Goal: Task Accomplishment & Management: Use online tool/utility

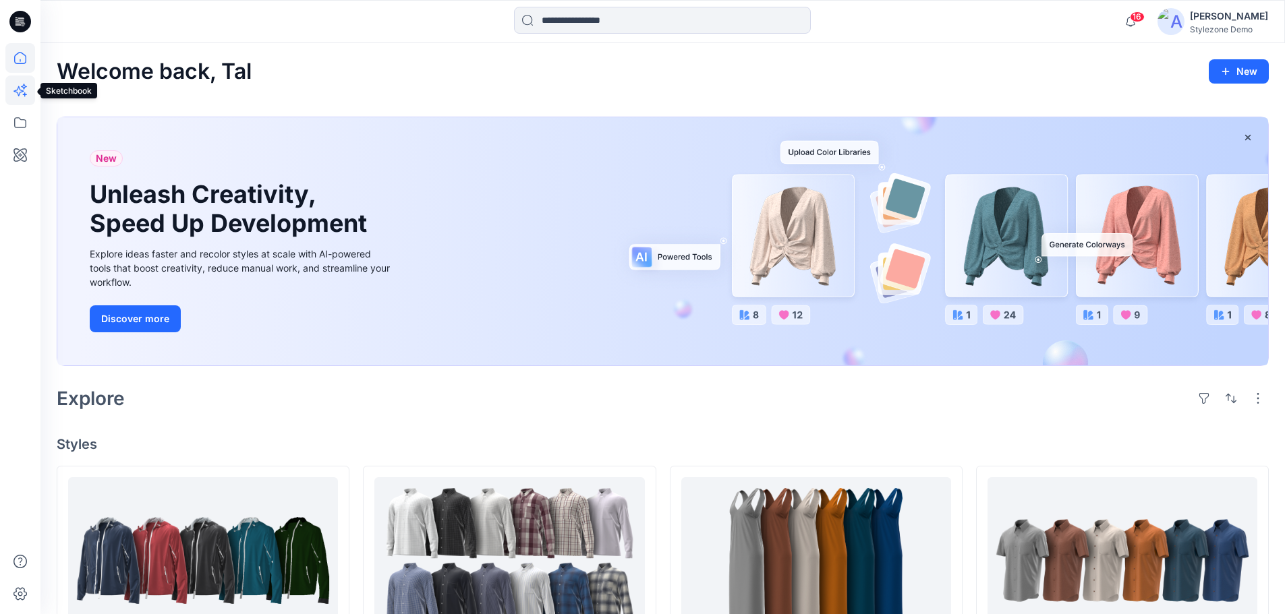
click at [28, 95] on icon at bounding box center [20, 91] width 30 height 30
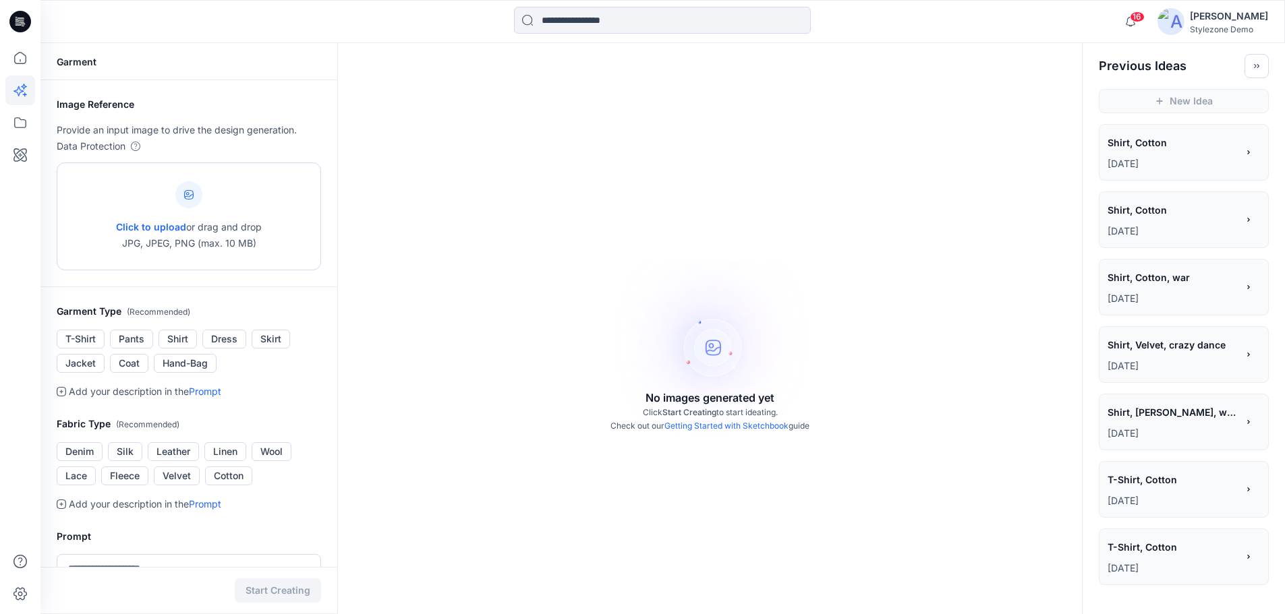
click at [170, 225] on span "Click to upload" at bounding box center [151, 226] width 70 height 11
type input "**********"
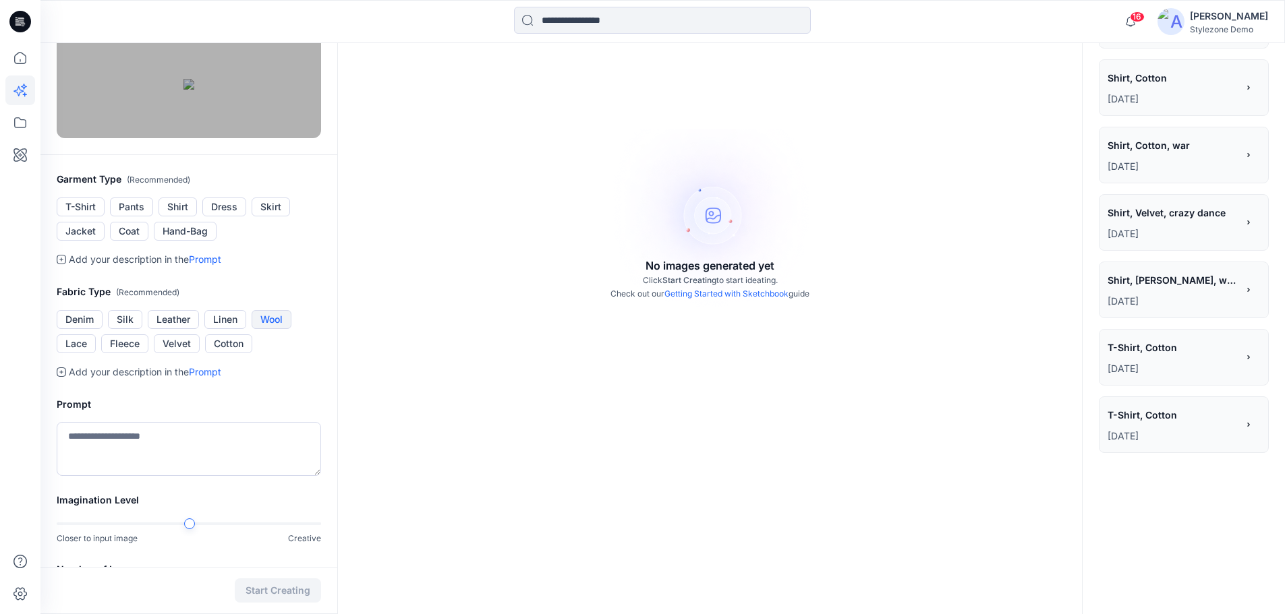
scroll to position [135, 0]
click at [90, 214] on button "T-Shirt" at bounding box center [81, 204] width 48 height 19
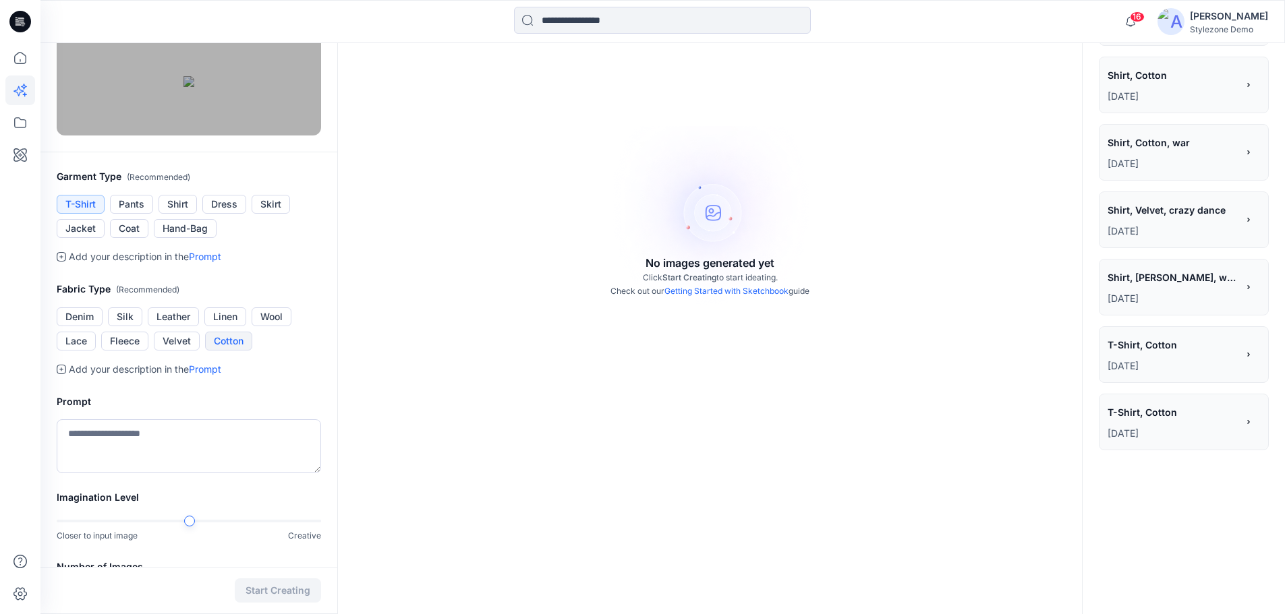
click at [238, 351] on button "Cotton" at bounding box center [228, 341] width 47 height 19
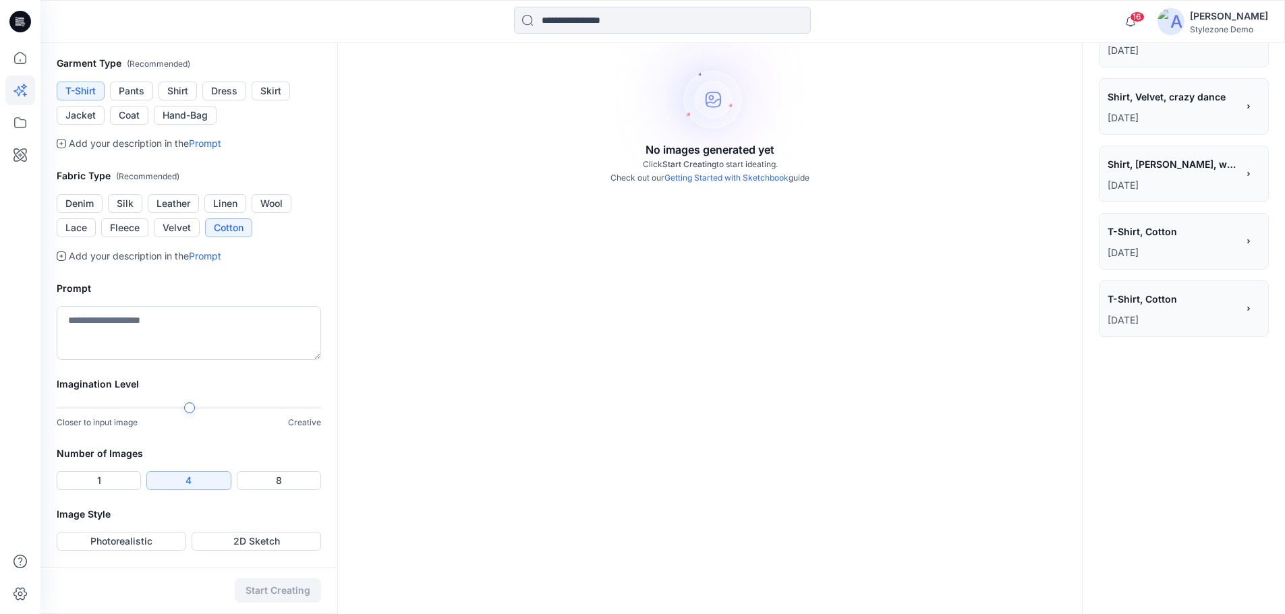
scroll to position [320, 0]
click at [123, 473] on button "1" at bounding box center [99, 480] width 84 height 19
click at [151, 542] on button "Photorealistic" at bounding box center [121, 541] width 129 height 19
click at [254, 577] on div "Start Creating" at bounding box center [188, 590] width 297 height 47
click at [267, 593] on button "Start Creating" at bounding box center [278, 591] width 86 height 24
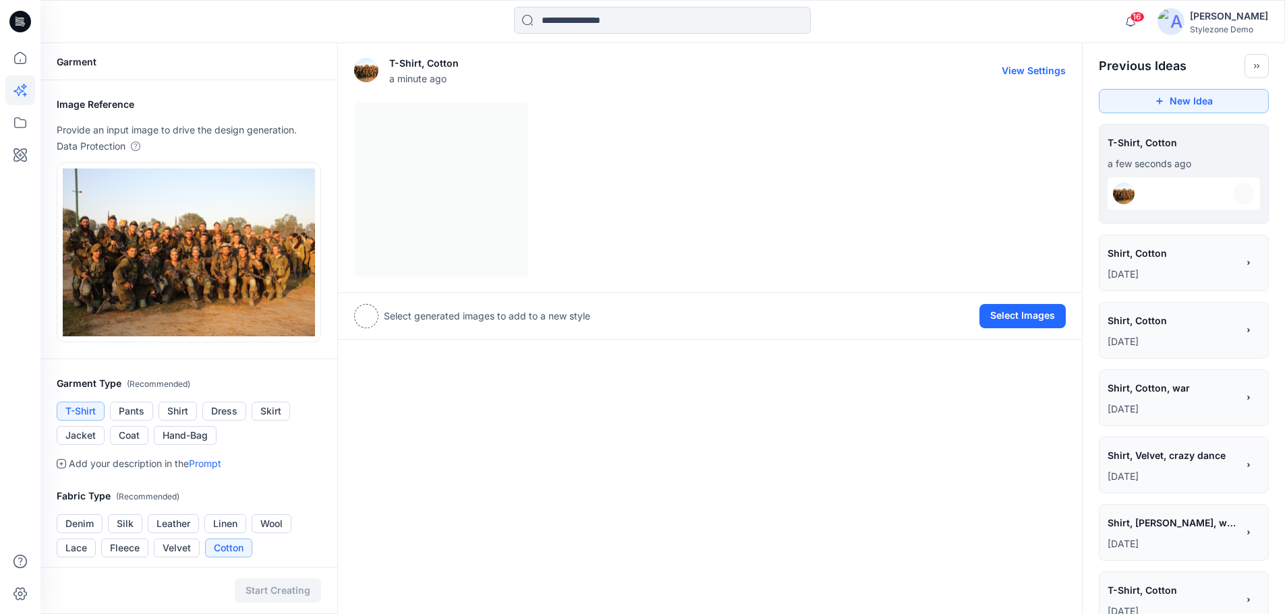
click at [450, 225] on div at bounding box center [710, 190] width 712 height 174
click at [995, 318] on button "Select Images" at bounding box center [1022, 316] width 86 height 24
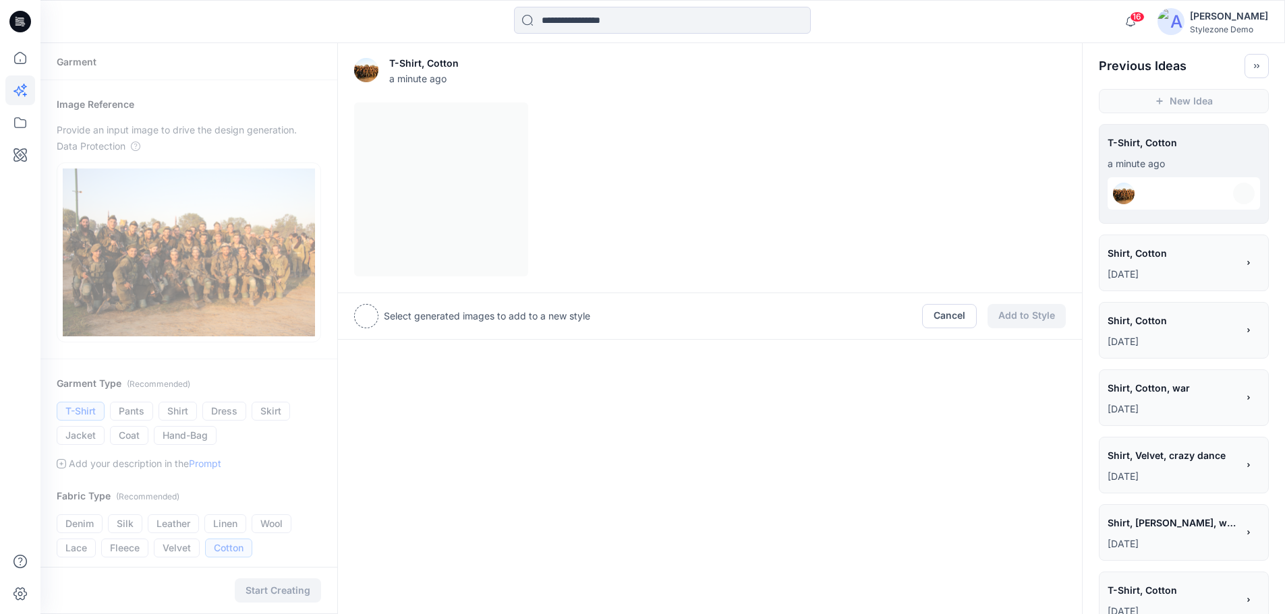
click at [471, 199] on div at bounding box center [710, 190] width 712 height 174
click at [934, 315] on button "Cancel" at bounding box center [949, 316] width 55 height 24
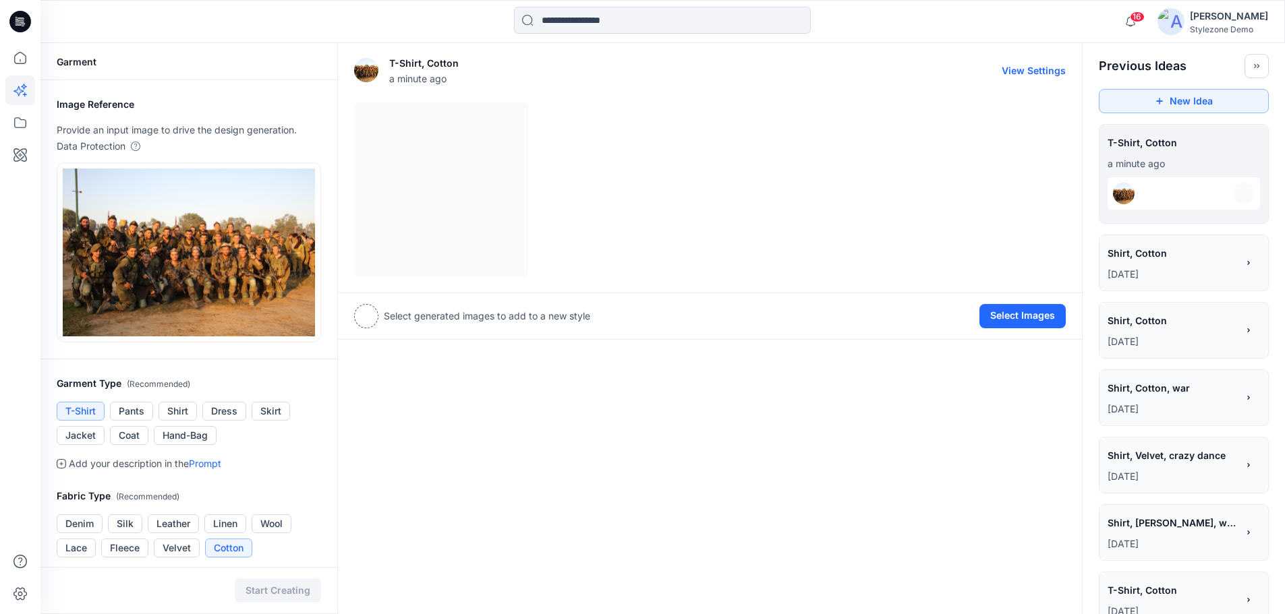
click at [385, 178] on div at bounding box center [710, 190] width 712 height 174
click at [471, 190] on img at bounding box center [441, 189] width 173 height 173
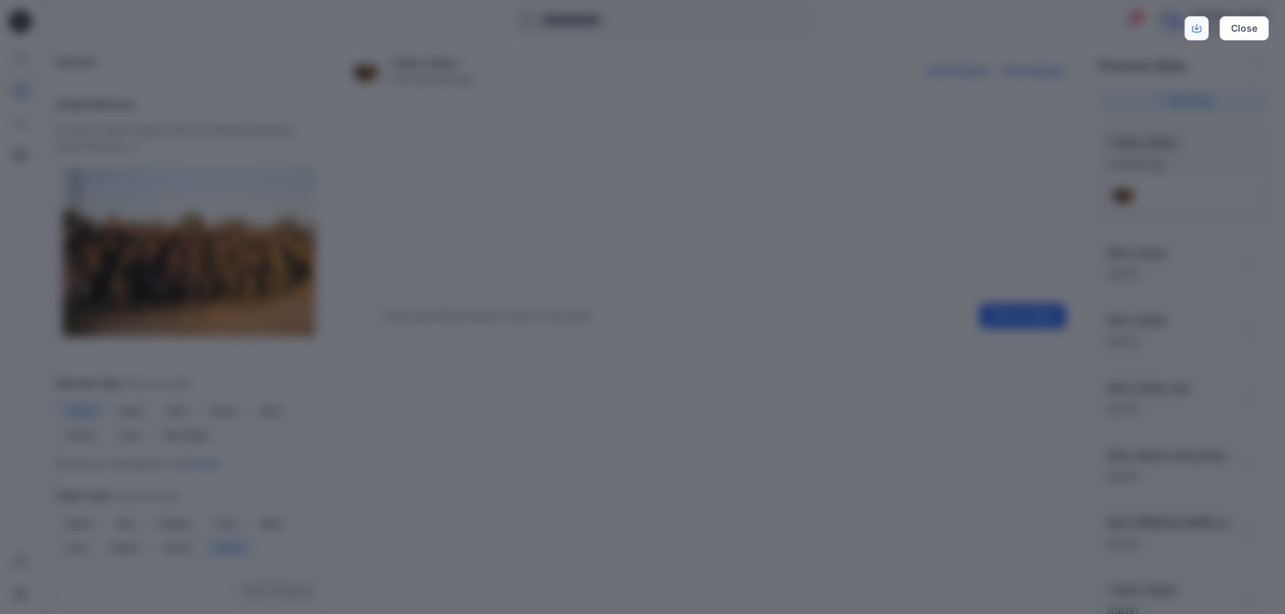
click at [1195, 36] on link "Download" at bounding box center [1196, 28] width 24 height 24
click at [1240, 28] on button "Close" at bounding box center [1243, 28] width 49 height 24
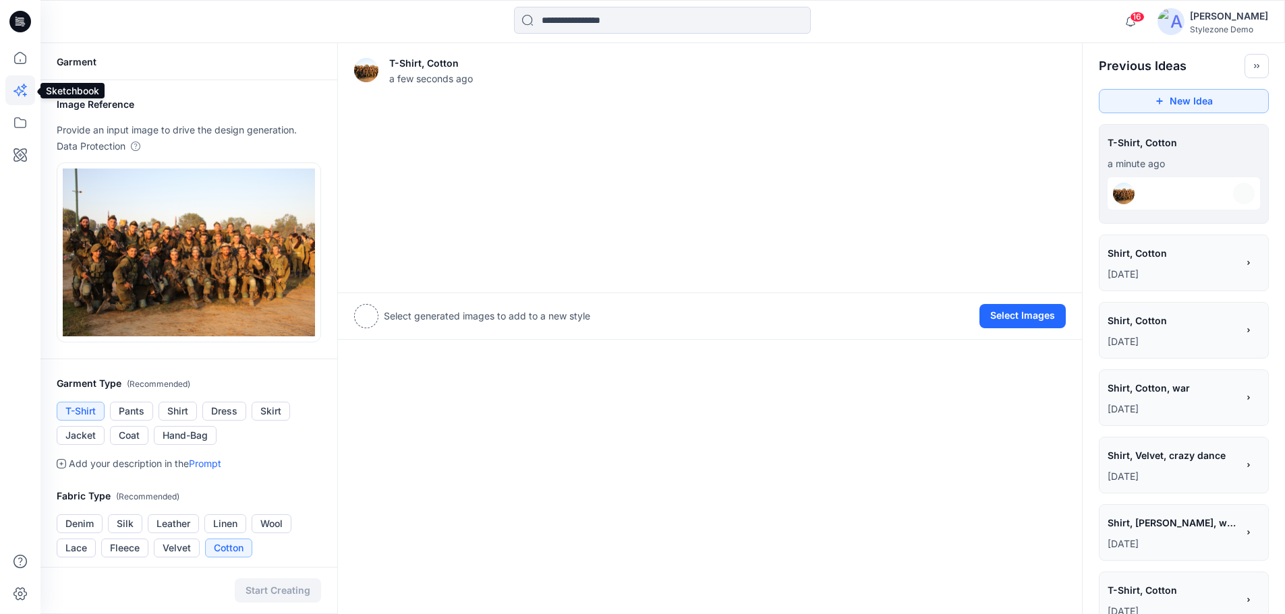
click at [25, 89] on icon at bounding box center [20, 91] width 30 height 30
